Goal: Transaction & Acquisition: Purchase product/service

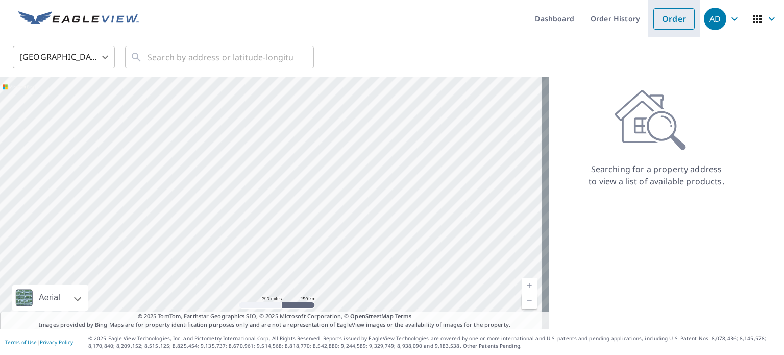
click at [663, 28] on link "Order" at bounding box center [673, 18] width 41 height 21
click at [196, 59] on input "text" at bounding box center [219, 57] width 145 height 29
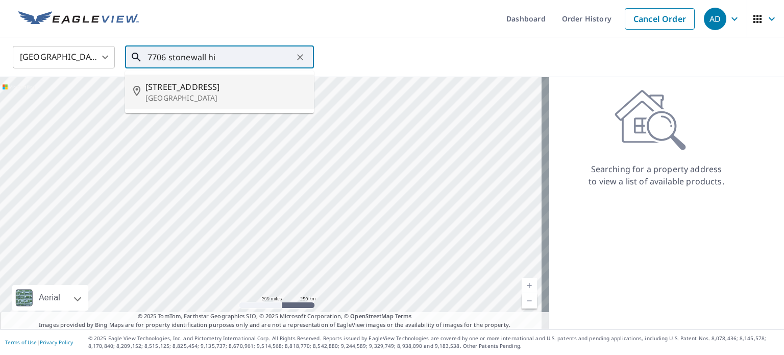
click at [186, 91] on span "[STREET_ADDRESS]" at bounding box center [225, 87] width 160 height 12
type input "[STREET_ADDRESS]"
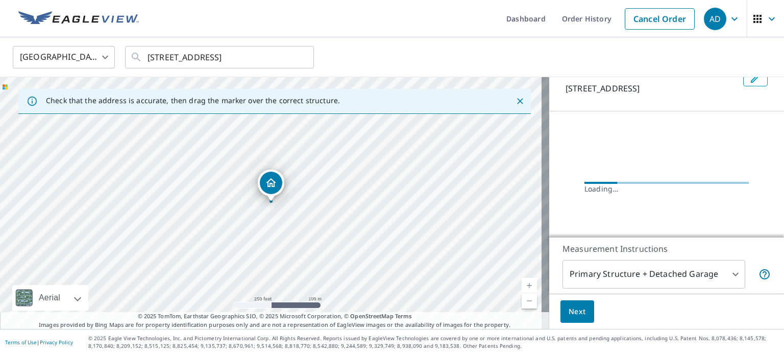
scroll to position [45, 0]
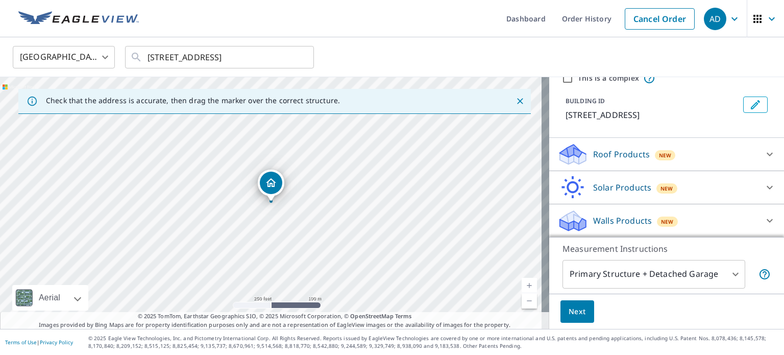
click at [628, 154] on p "Roof Products" at bounding box center [621, 154] width 57 height 12
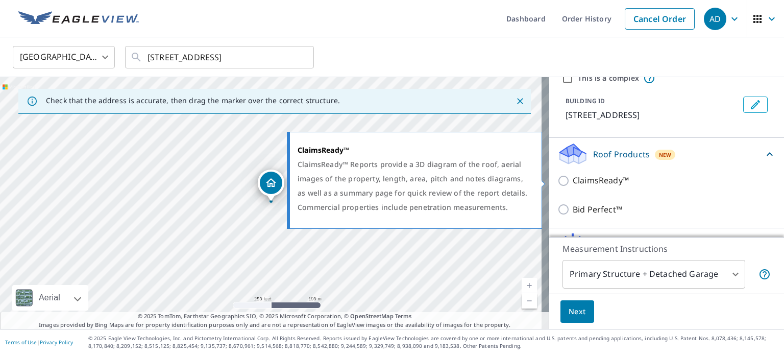
click at [604, 175] on p "ClaimsReady™" at bounding box center [601, 180] width 56 height 13
click at [573, 175] on input "ClaimsReady™" at bounding box center [564, 181] width 15 height 12
checkbox input "true"
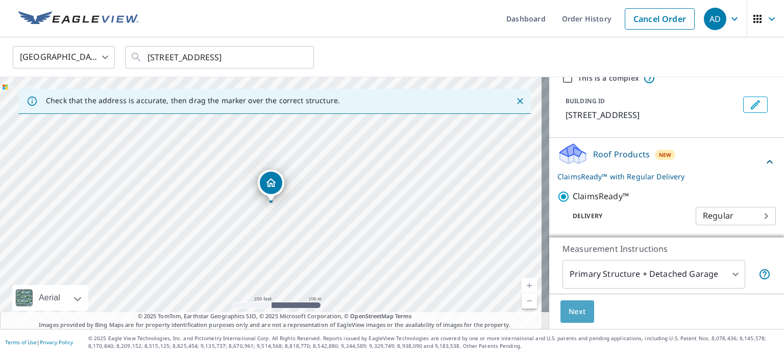
click at [572, 318] on button "Next" at bounding box center [577, 311] width 34 height 23
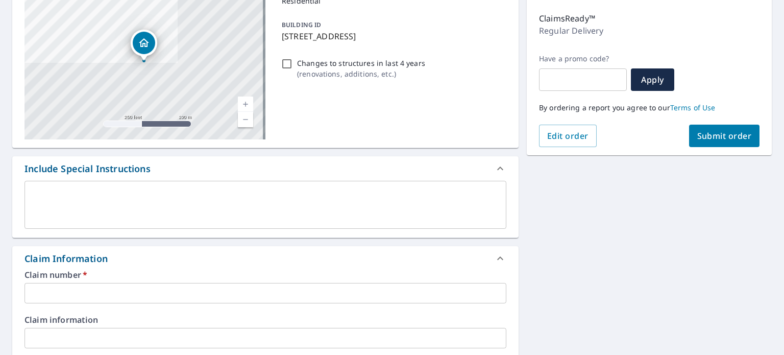
scroll to position [223, 0]
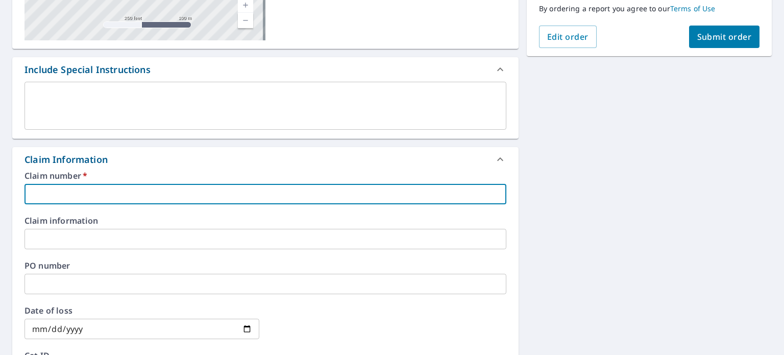
click at [413, 192] on input "text" at bounding box center [265, 194] width 482 height 20
paste input "25-10633517"
type input "25-10633517"
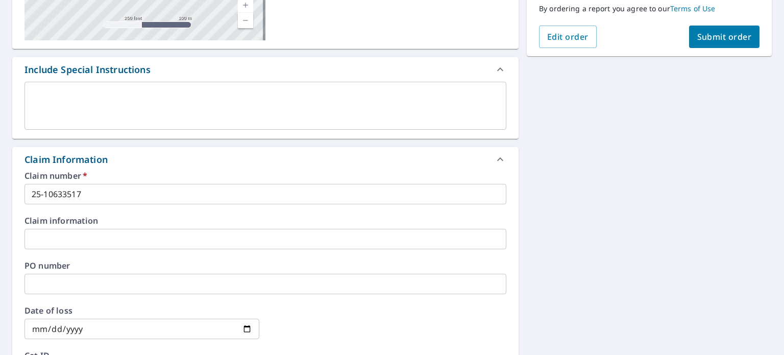
scroll to position [479, 0]
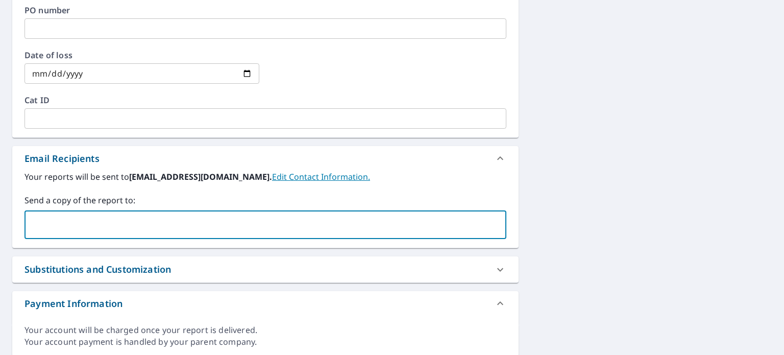
click at [101, 216] on input "text" at bounding box center [257, 224] width 457 height 19
paste input "[EMAIL_ADDRESS][DOMAIN_NAME]"
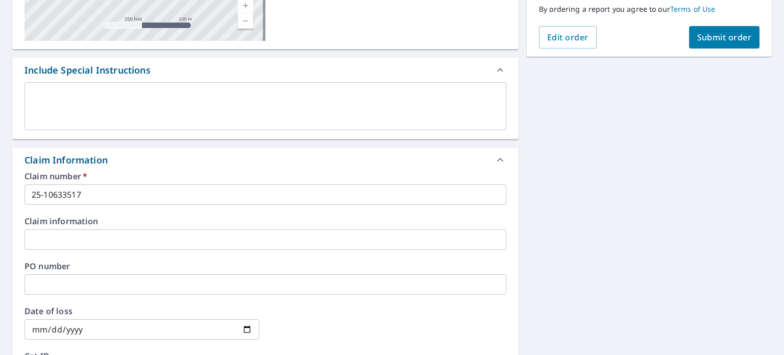
scroll to position [172, 0]
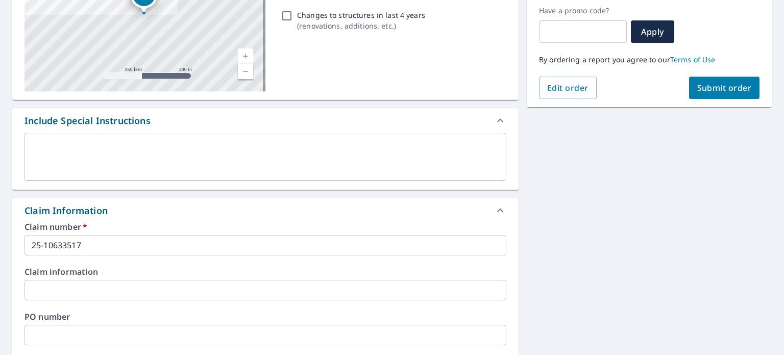
type input "[EMAIL_ADDRESS][DOMAIN_NAME]"
click at [701, 91] on span "Submit order" at bounding box center [724, 87] width 55 height 11
